Goal: Find specific page/section: Find specific page/section

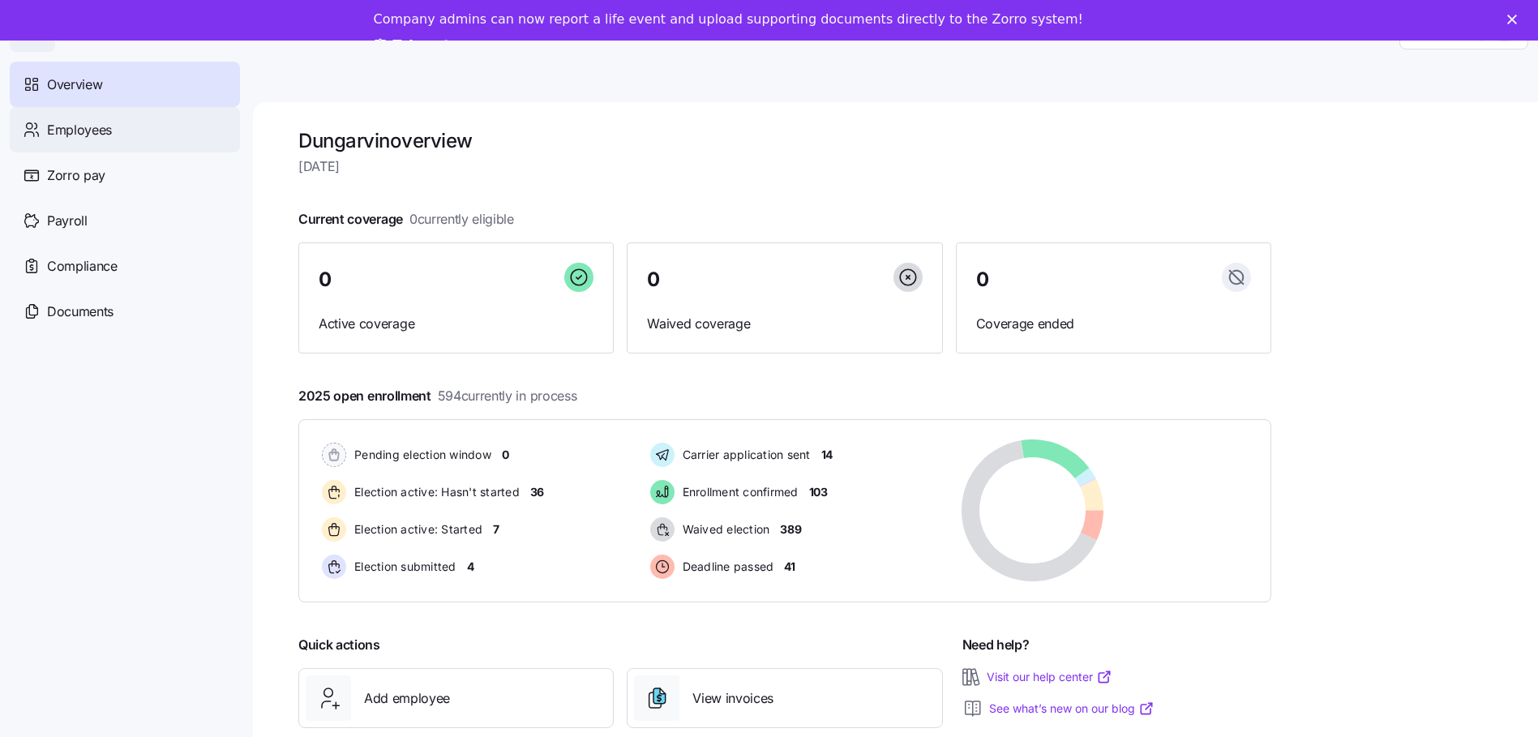
drag, startPoint x: 0, startPoint y: 0, endPoint x: 172, endPoint y: 132, distance: 216.8
click at [89, 127] on span "Employees" at bounding box center [79, 130] width 65 height 20
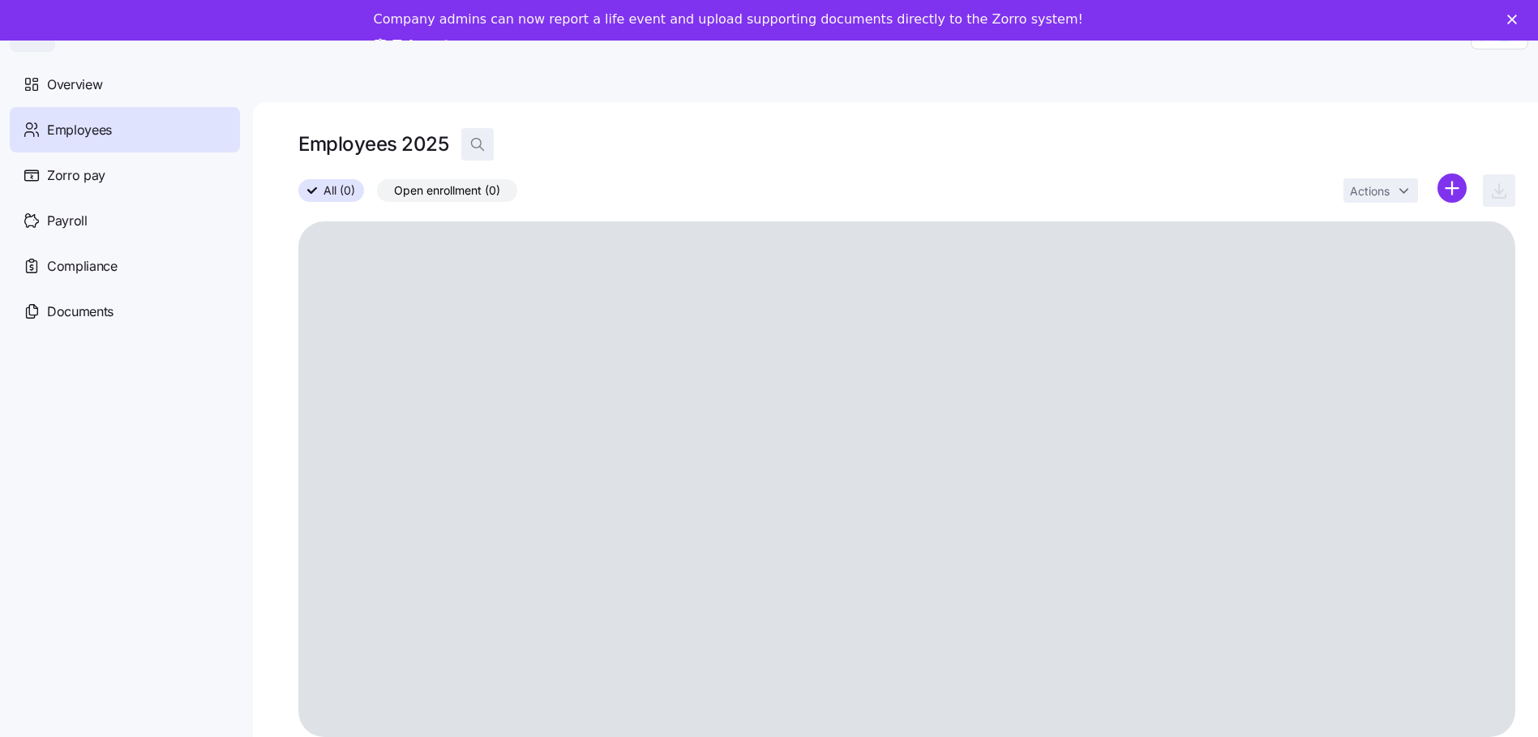
click at [480, 131] on span "button" at bounding box center [477, 144] width 31 height 31
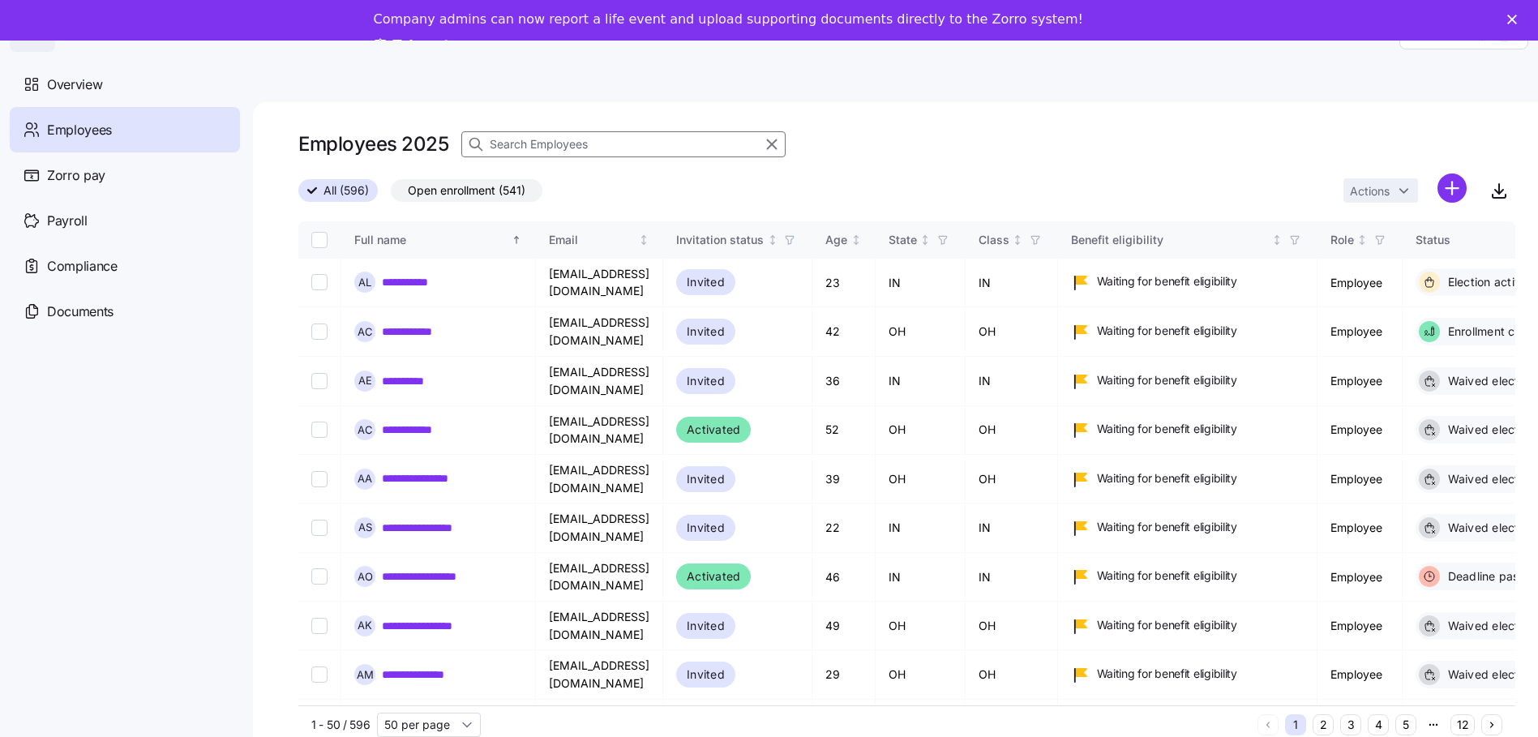
click at [528, 143] on input at bounding box center [623, 144] width 324 height 26
type input "starr"
click at [528, 143] on input "starr" at bounding box center [623, 144] width 324 height 26
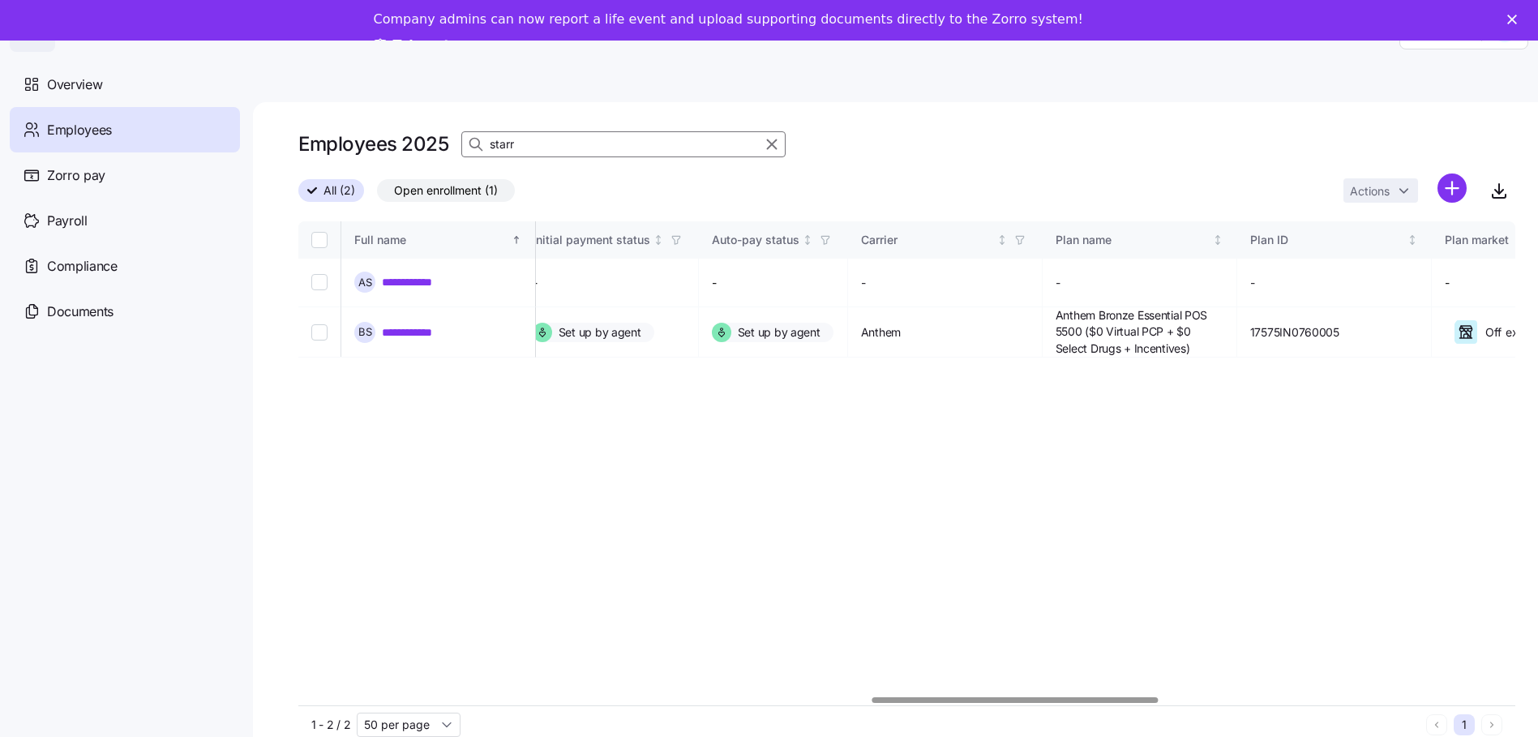
click at [1149, 697] on div at bounding box center [1015, 700] width 286 height 6
